Goal: Task Accomplishment & Management: Complete application form

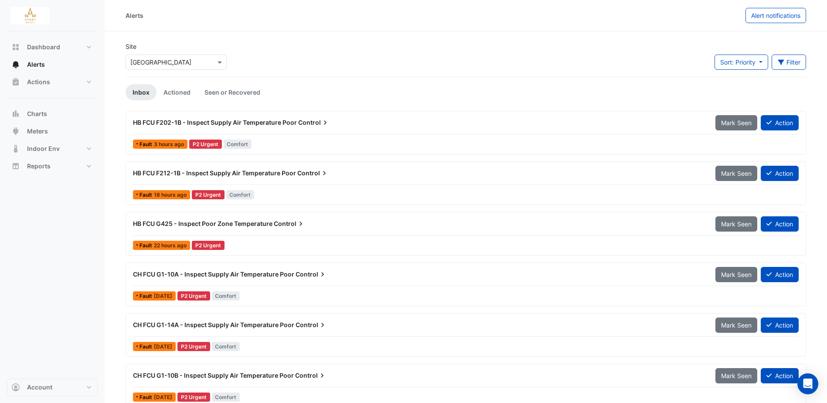
click at [143, 88] on link "Inbox" at bounding box center [141, 92] width 31 height 16
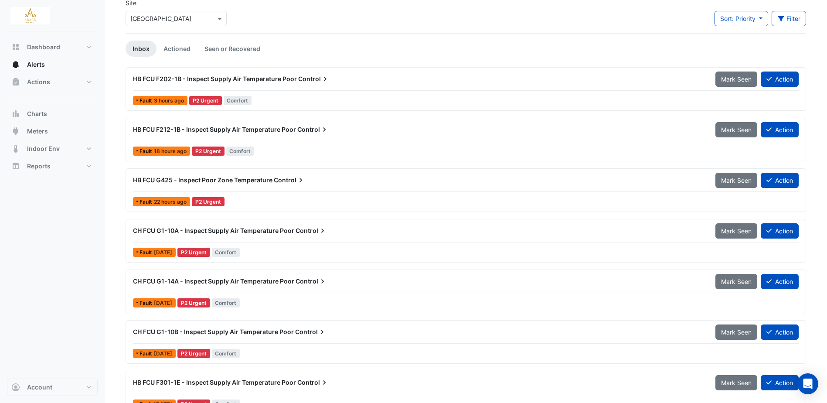
click at [252, 179] on span "HB FCU G425 - Inspect Poor Zone Temperature" at bounding box center [202, 179] width 139 height 7
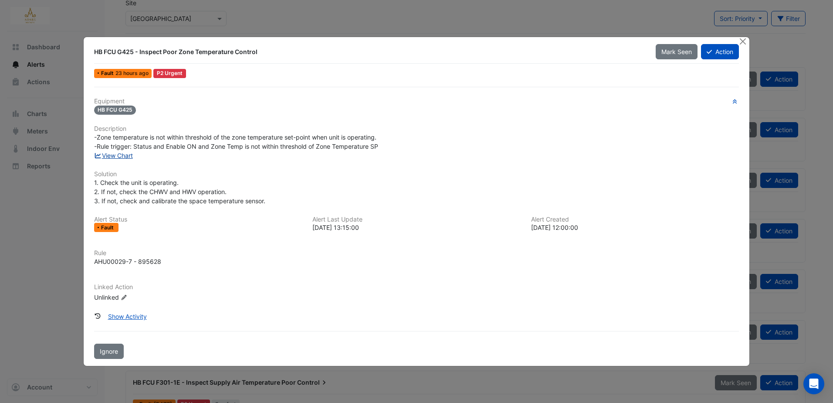
click at [133, 155] on link "View Chart" at bounding box center [113, 155] width 39 height 7
click at [741, 41] on button "Close" at bounding box center [743, 41] width 9 height 9
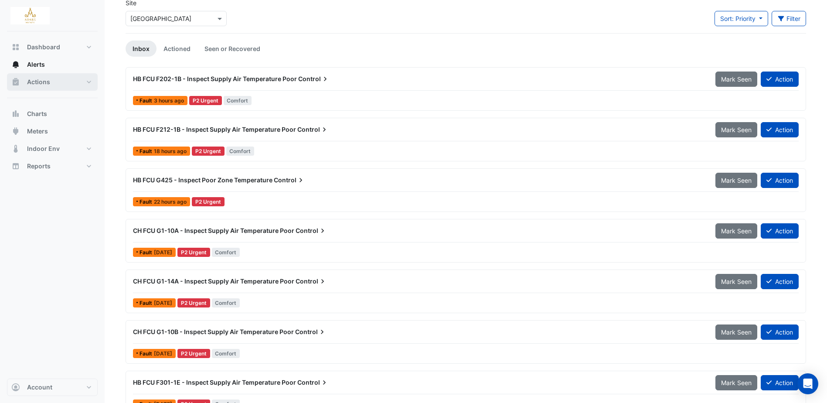
click at [40, 82] on span "Actions" at bounding box center [38, 82] width 23 height 9
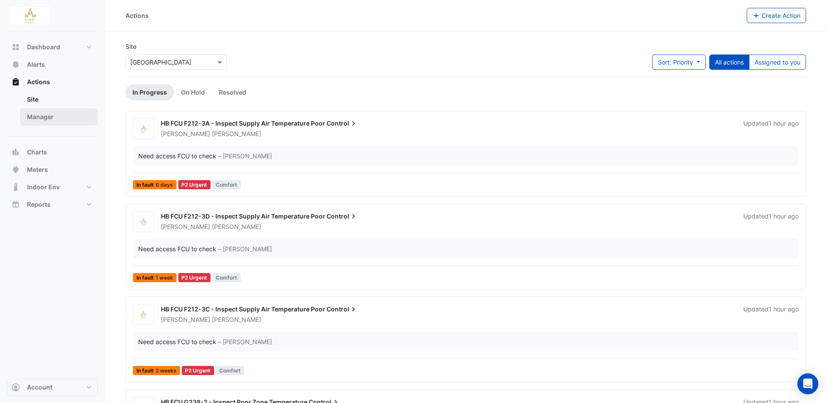
click at [40, 110] on link "Manager" at bounding box center [59, 116] width 78 height 17
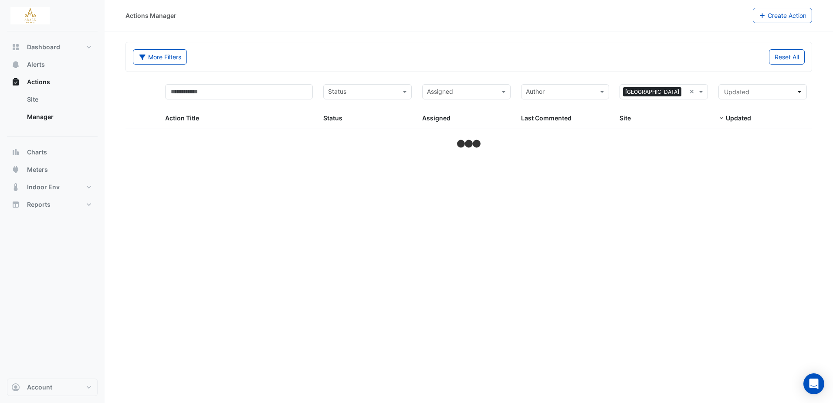
select select "***"
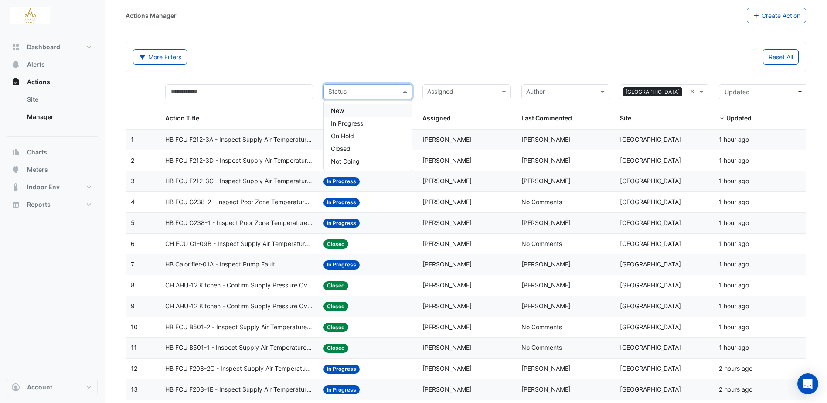
click at [385, 90] on input "text" at bounding box center [362, 93] width 69 height 10
click at [368, 129] on div "In Progress" at bounding box center [368, 123] width 88 height 13
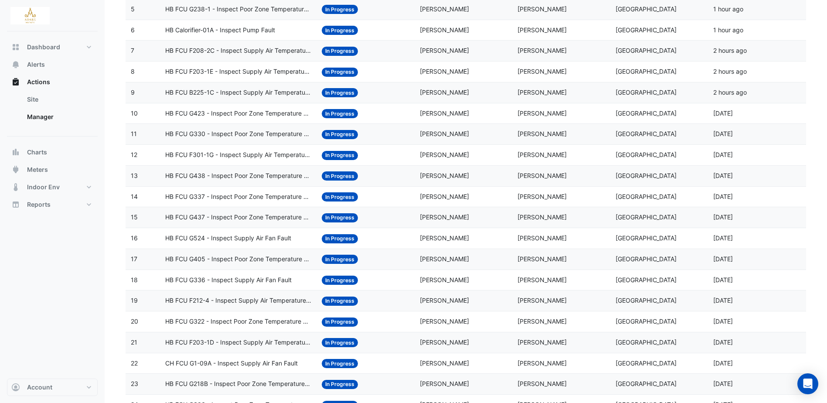
scroll to position [218, 0]
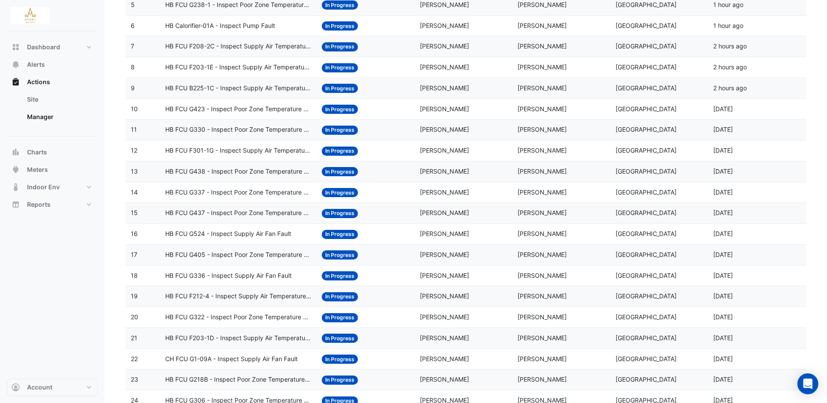
click at [249, 253] on span "HB FCU G405 - Inspect Poor Zone Temperature Control" at bounding box center [238, 255] width 146 height 10
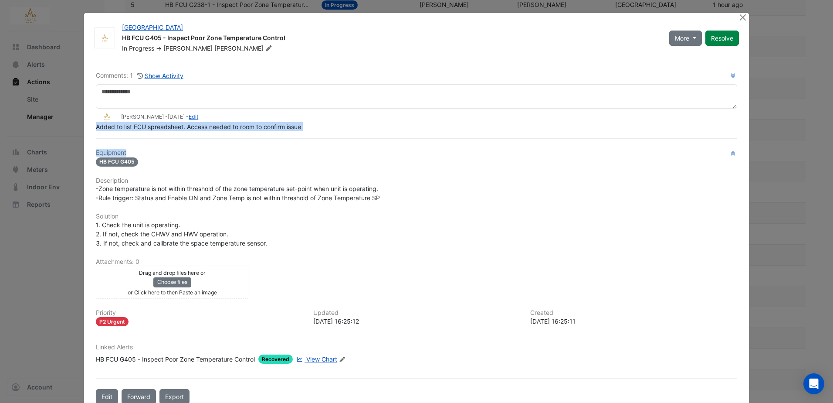
drag, startPoint x: 92, startPoint y: 145, endPoint x: 149, endPoint y: 149, distance: 56.8
click at [149, 149] on div "Comments: 1 Show Activity [PERSON_NAME] - [DATE] - Edit Added to list FCU sprea…" at bounding box center [417, 232] width 652 height 344
drag, startPoint x: 149, startPoint y: 149, endPoint x: 258, endPoint y: 150, distance: 109.0
click at [257, 149] on h6 "Equipment" at bounding box center [417, 152] width 642 height 7
click at [258, 151] on h6 "Equipment" at bounding box center [417, 152] width 642 height 7
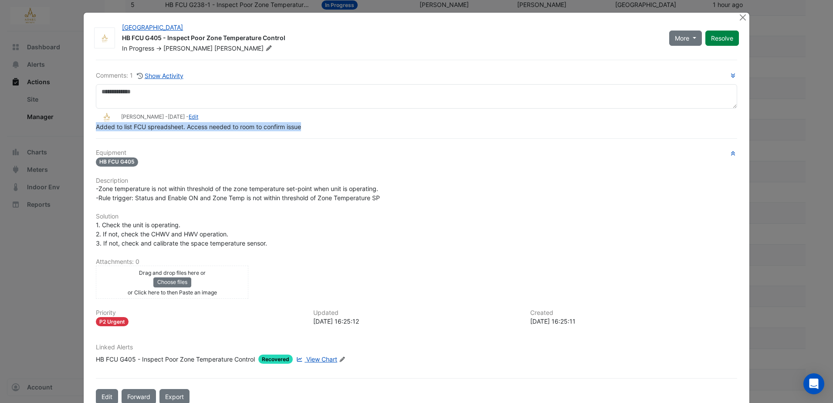
drag, startPoint x: 92, startPoint y: 123, endPoint x: 303, endPoint y: 127, distance: 211.9
click at [303, 127] on div "Comments: 1 Show Activity [PERSON_NAME] - [DATE] - Edit Added to list FCU sprea…" at bounding box center [417, 232] width 652 height 344
copy span "Added to list FCU spreadsheet. Access needed to room to confirm issue"
click at [743, 19] on button "Close" at bounding box center [743, 17] width 9 height 9
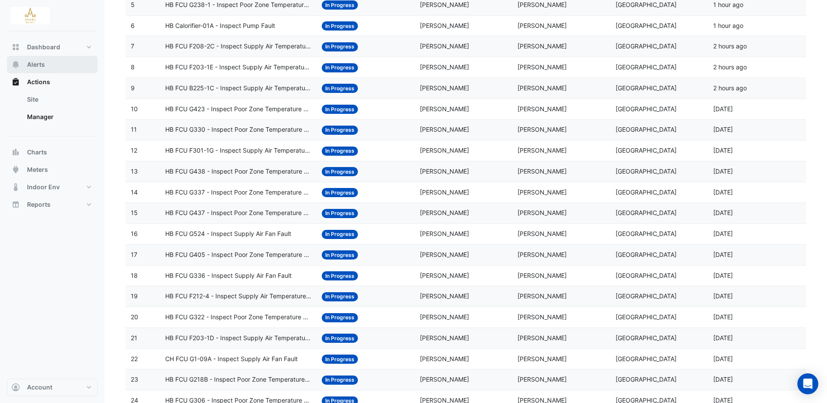
click at [39, 63] on span "Alerts" at bounding box center [36, 64] width 18 height 9
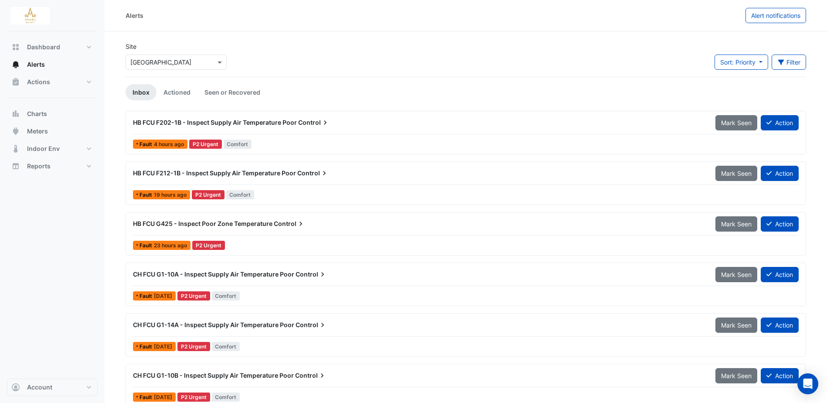
click at [276, 227] on span "Control" at bounding box center [289, 223] width 31 height 9
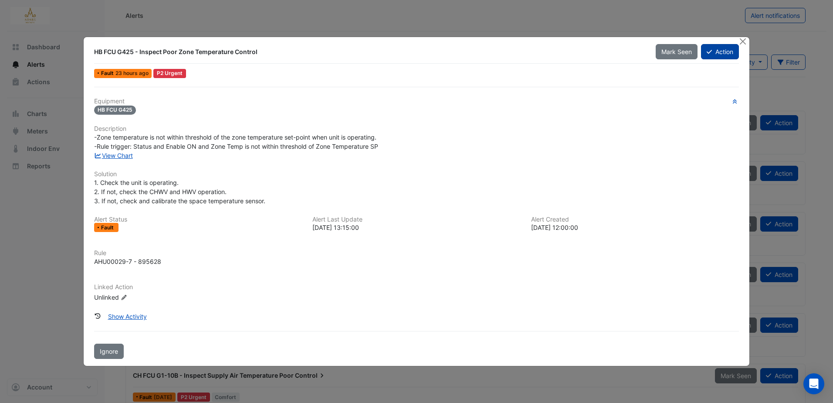
click at [732, 52] on button "Action" at bounding box center [720, 51] width 38 height 15
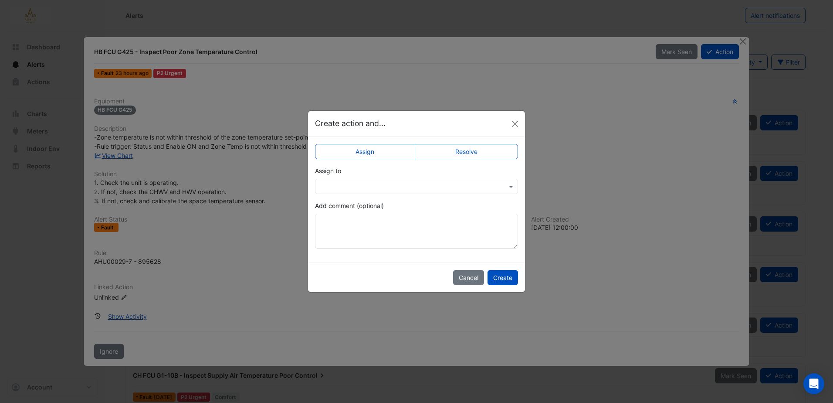
click at [465, 152] on label "Resolve" at bounding box center [467, 151] width 104 height 15
click at [359, 154] on label "Assign" at bounding box center [365, 151] width 100 height 15
click at [364, 194] on div at bounding box center [416, 186] width 203 height 15
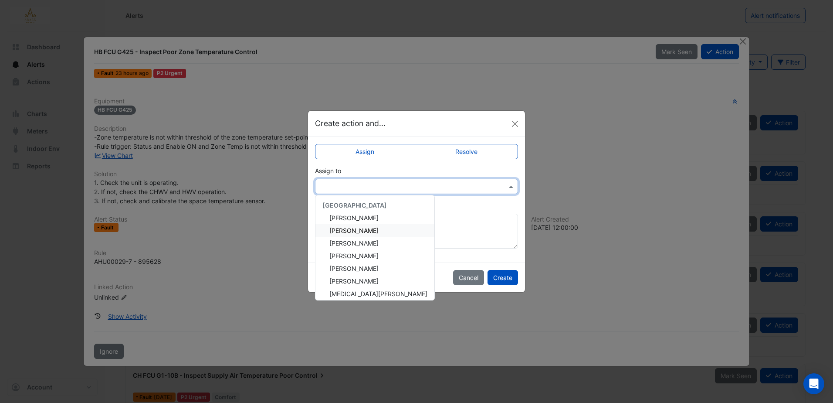
click at [356, 230] on span "[PERSON_NAME]" at bounding box center [354, 230] width 49 height 7
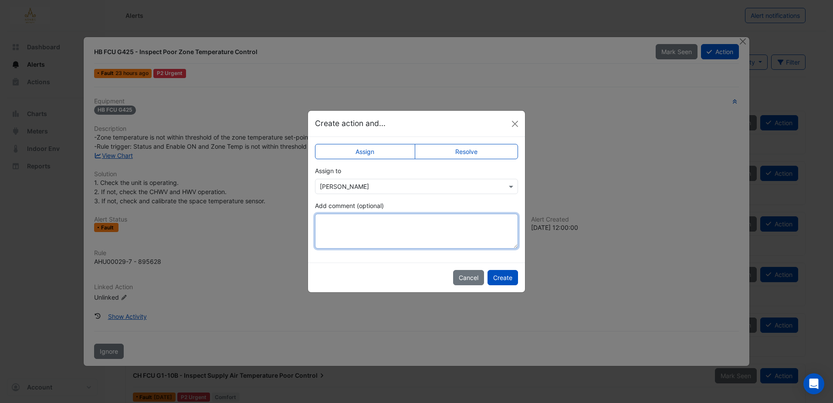
paste textarea "**********"
type textarea "**********"
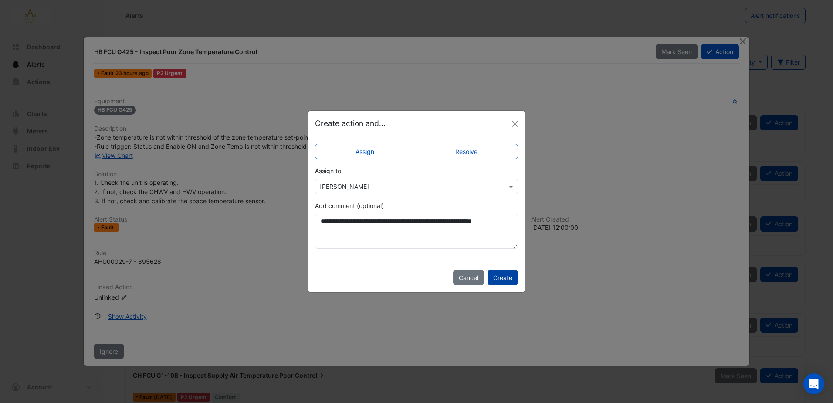
click at [504, 278] on button "Create" at bounding box center [503, 277] width 31 height 15
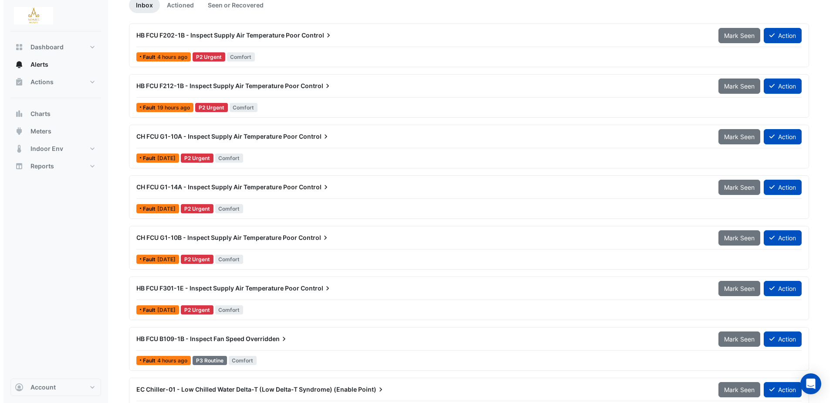
scroll to position [44, 0]
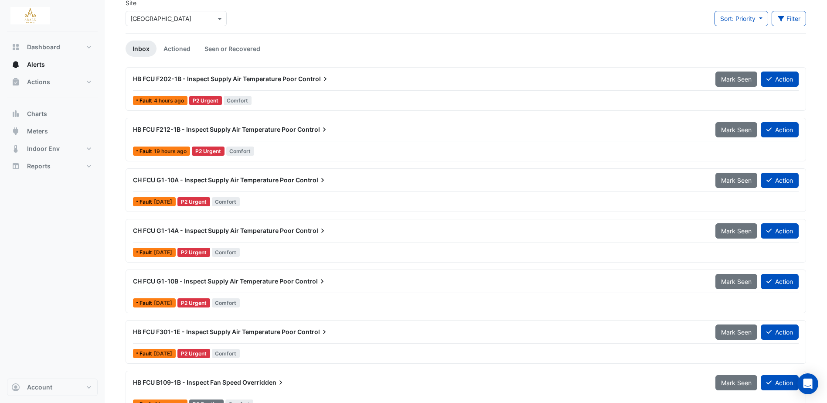
click at [220, 78] on span "HB FCU F202-1B - Inspect Supply Air Temperature Poor" at bounding box center [215, 78] width 164 height 7
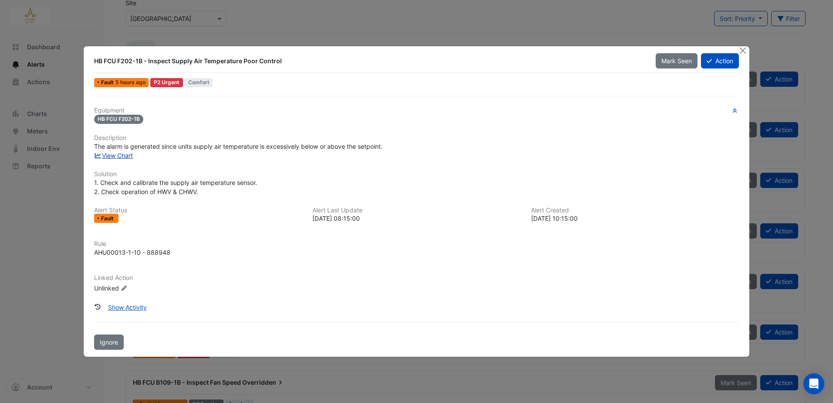
click at [116, 155] on link "View Chart" at bounding box center [113, 155] width 39 height 7
click at [391, 98] on div "Equipment HB FCU F202-1B Description The alarm is generated since units supply …" at bounding box center [417, 223] width 652 height 254
